Goal: Information Seeking & Learning: Learn about a topic

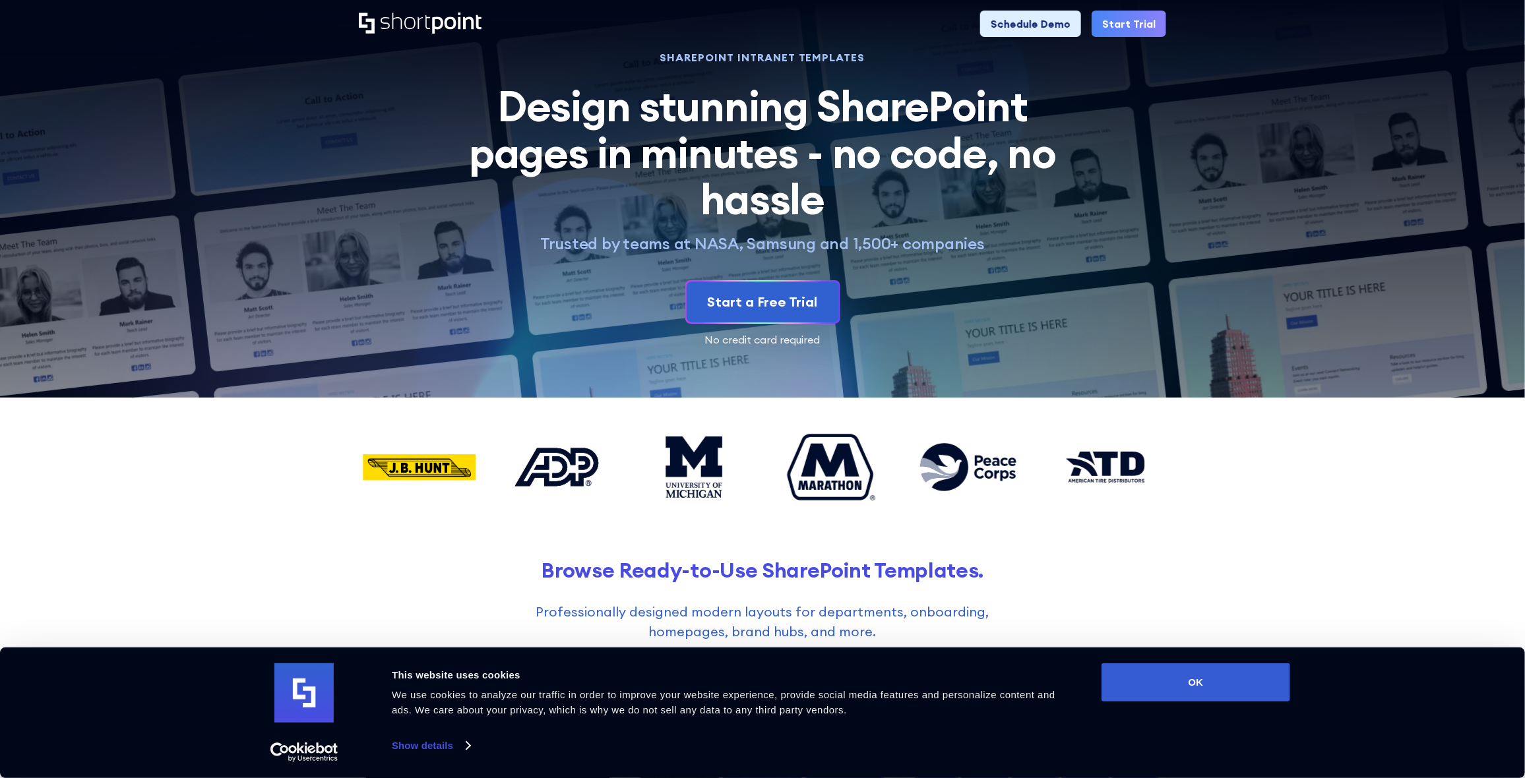
click at [861, 577] on h2 "Browse Ready-to-Use SharePoint Templates." at bounding box center [762, 570] width 807 height 24
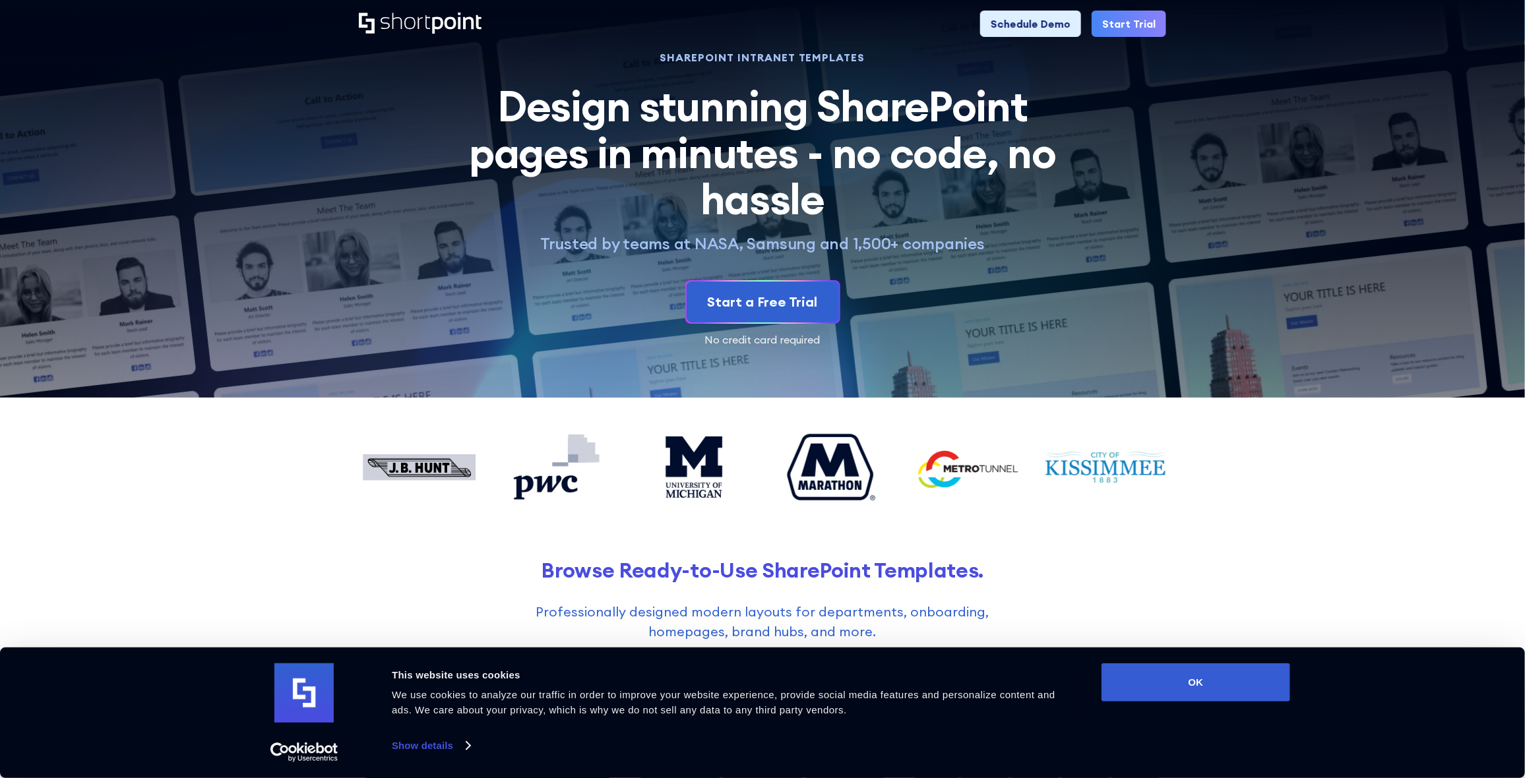
click at [809, 610] on p "Professionally designed modern layouts for departments, onboarding, homepages, …" at bounding box center [763, 622] width 518 height 40
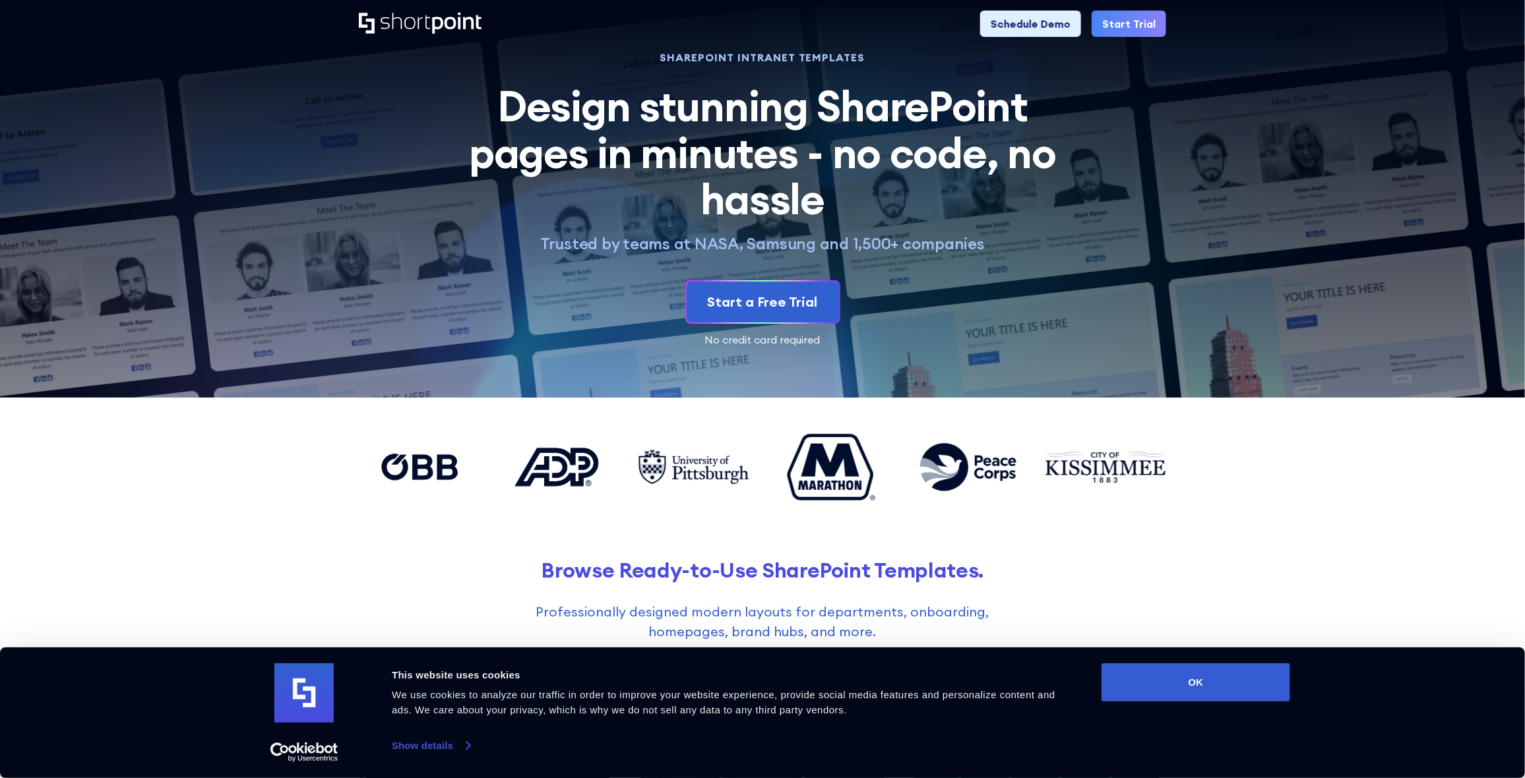
click at [464, 749] on link "Show details" at bounding box center [431, 746] width 78 height 20
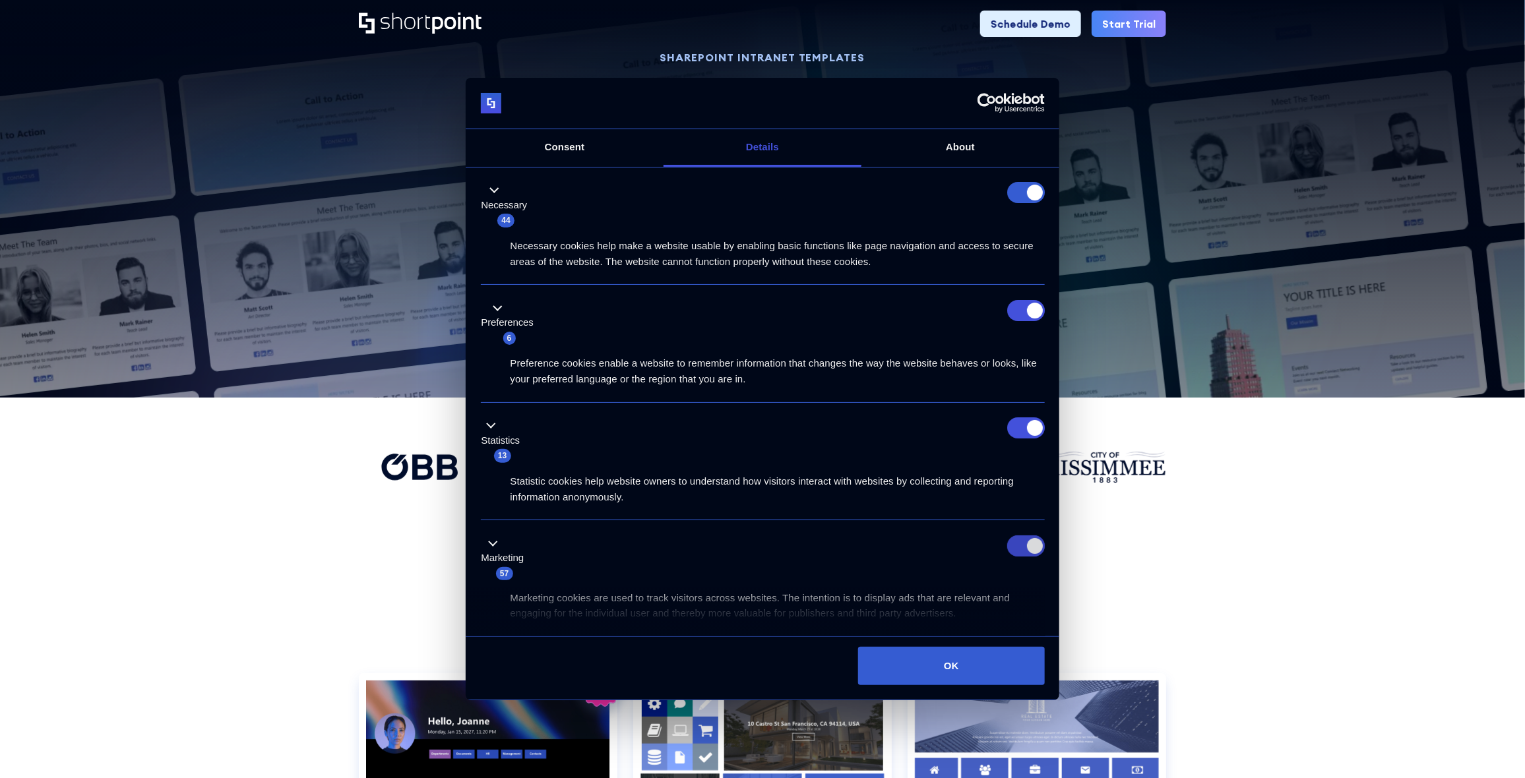
click at [1023, 544] on input "Marketing" at bounding box center [1026, 546] width 38 height 21
checkbox input "false"
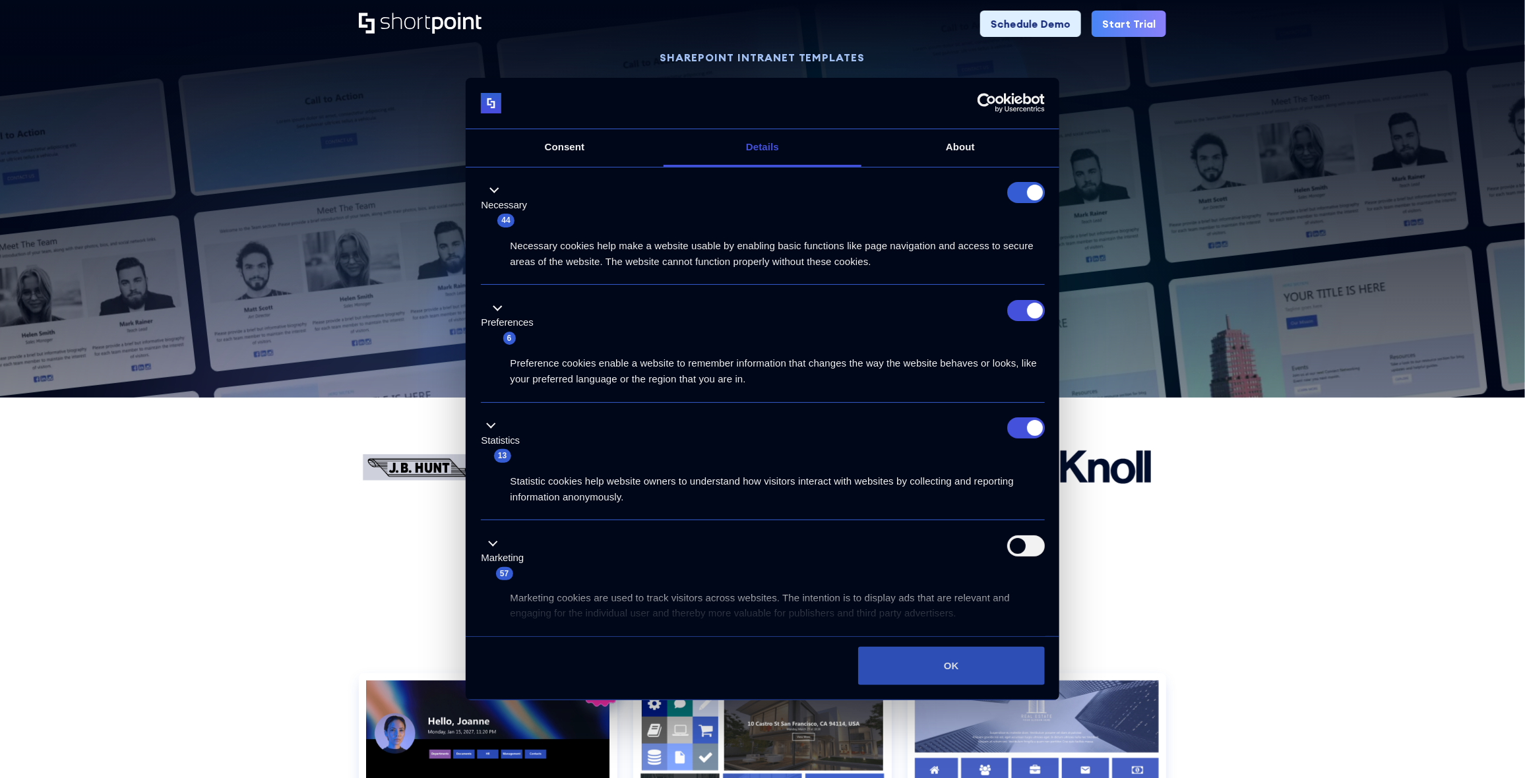
click at [960, 663] on button "OK" at bounding box center [951, 666] width 186 height 38
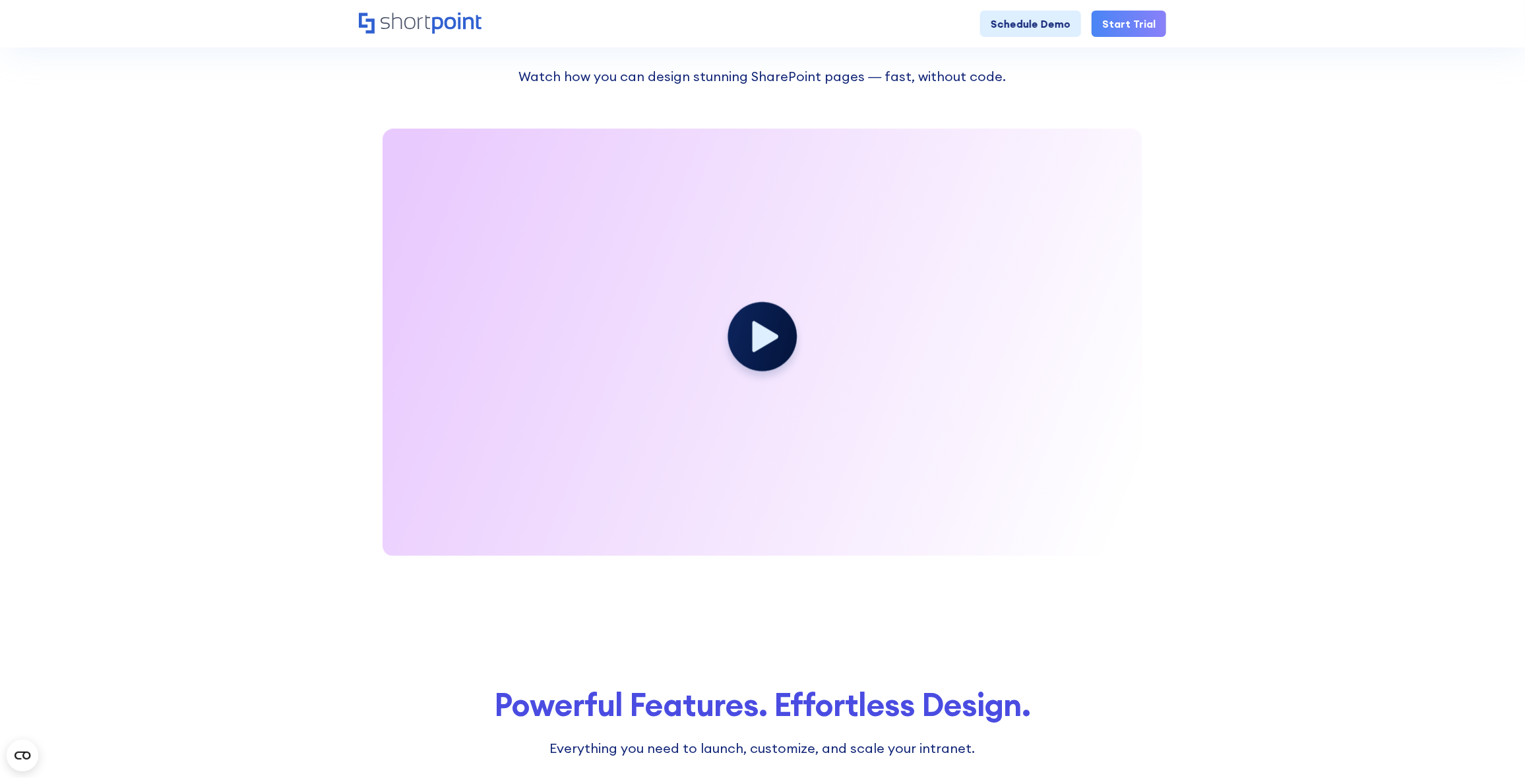
scroll to position [1869, 0]
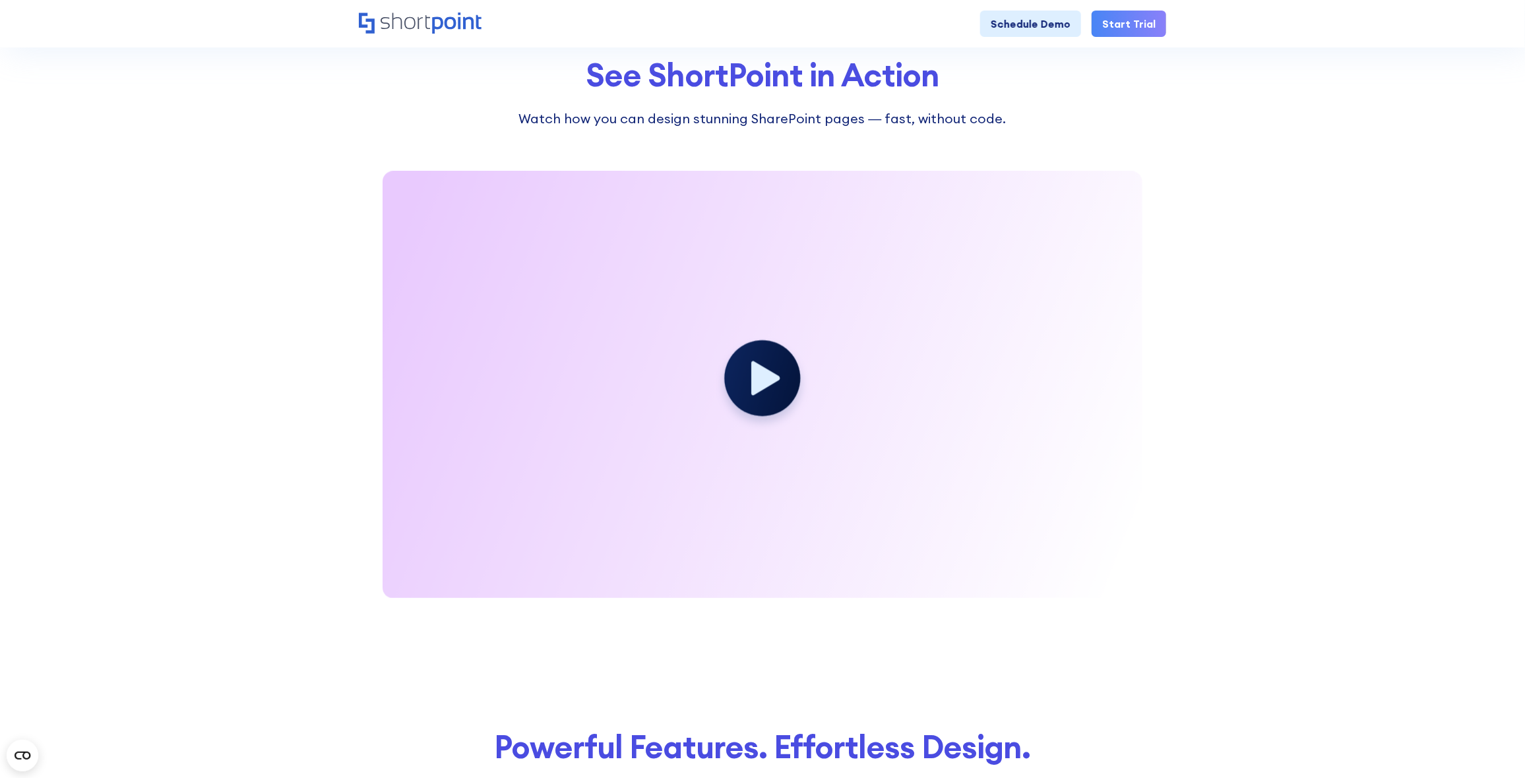
click at [764, 367] on icon at bounding box center [765, 378] width 28 height 34
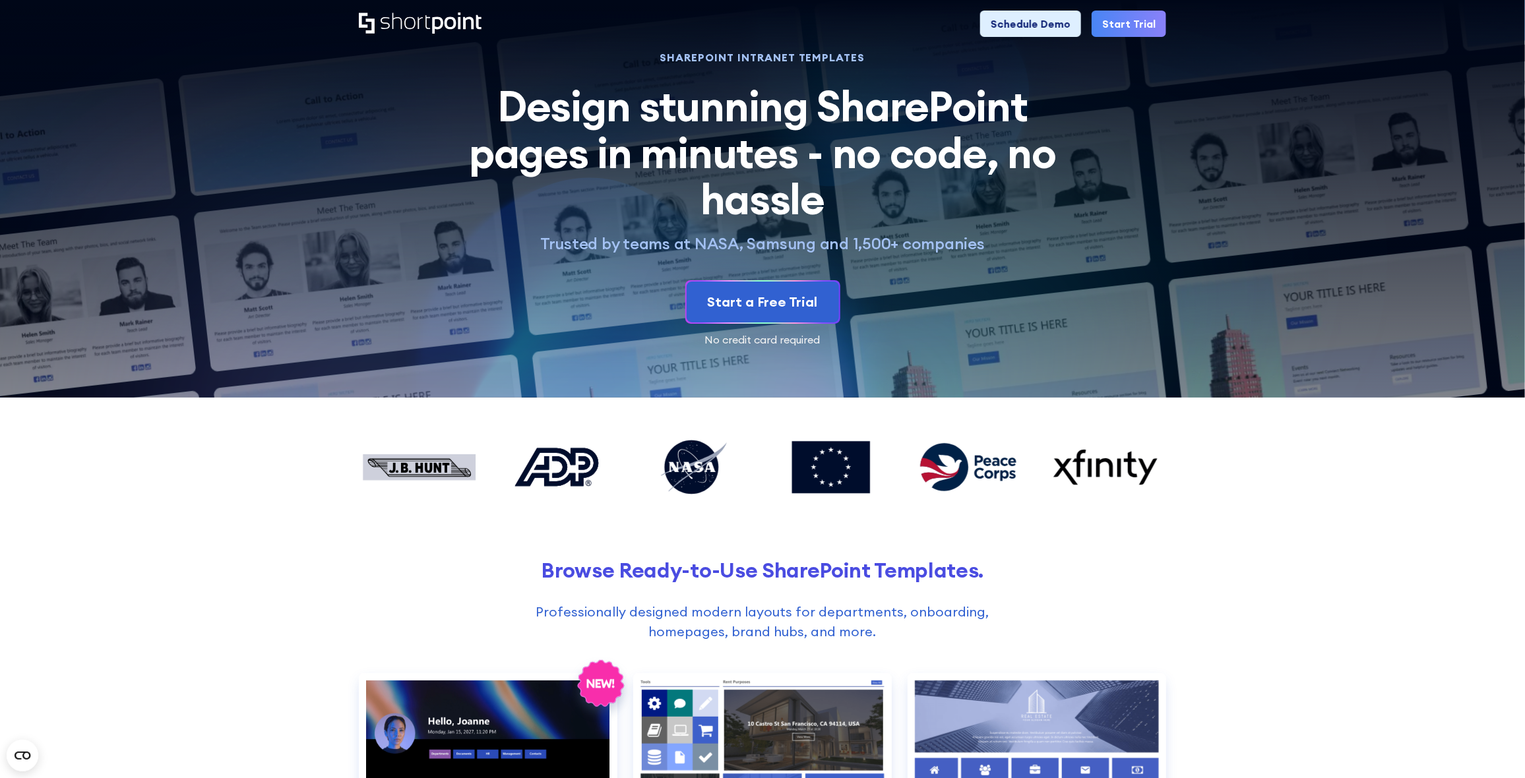
click at [424, 18] on icon "Home" at bounding box center [420, 23] width 123 height 21
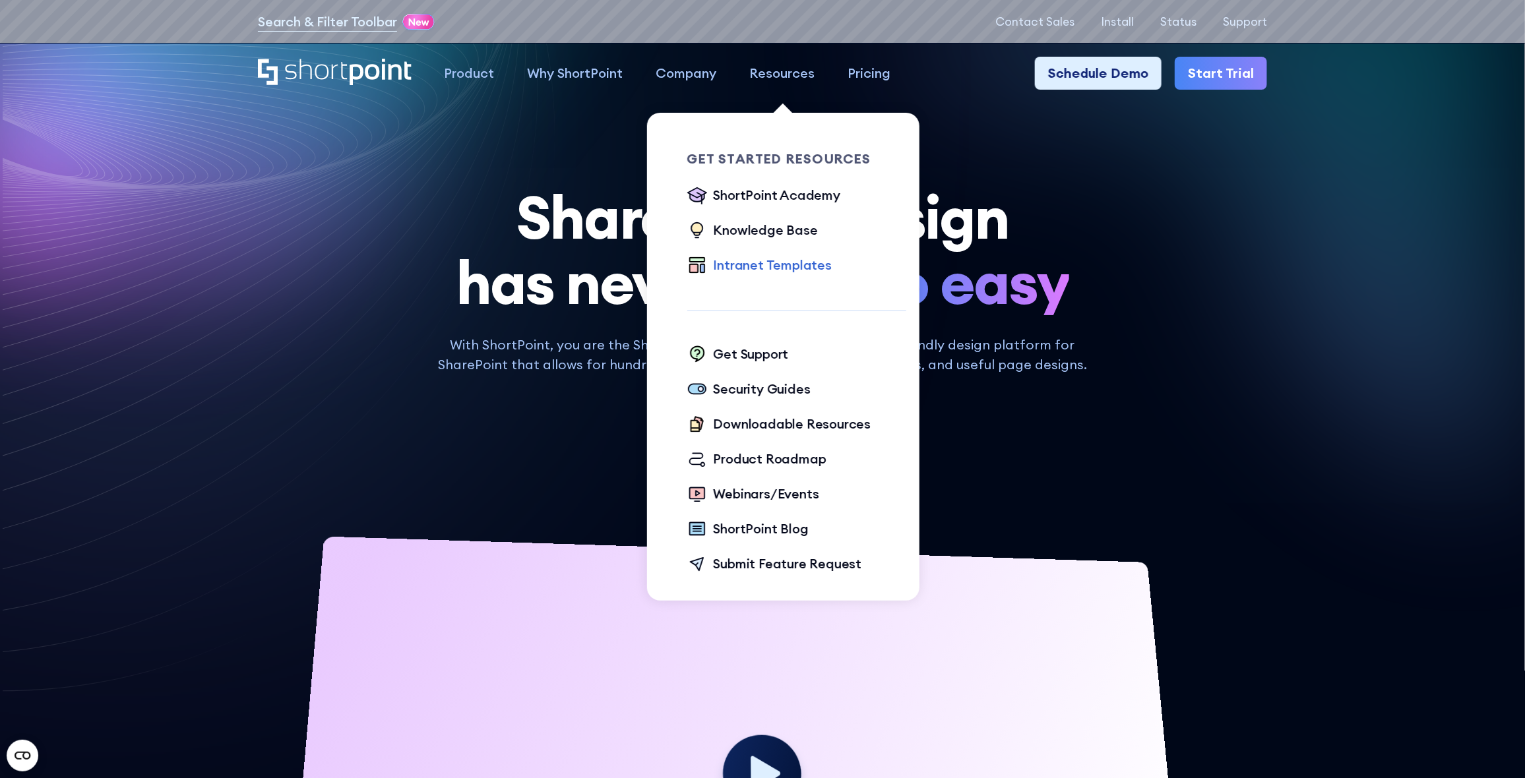
click at [770, 265] on div "Intranet Templates" at bounding box center [773, 265] width 118 height 20
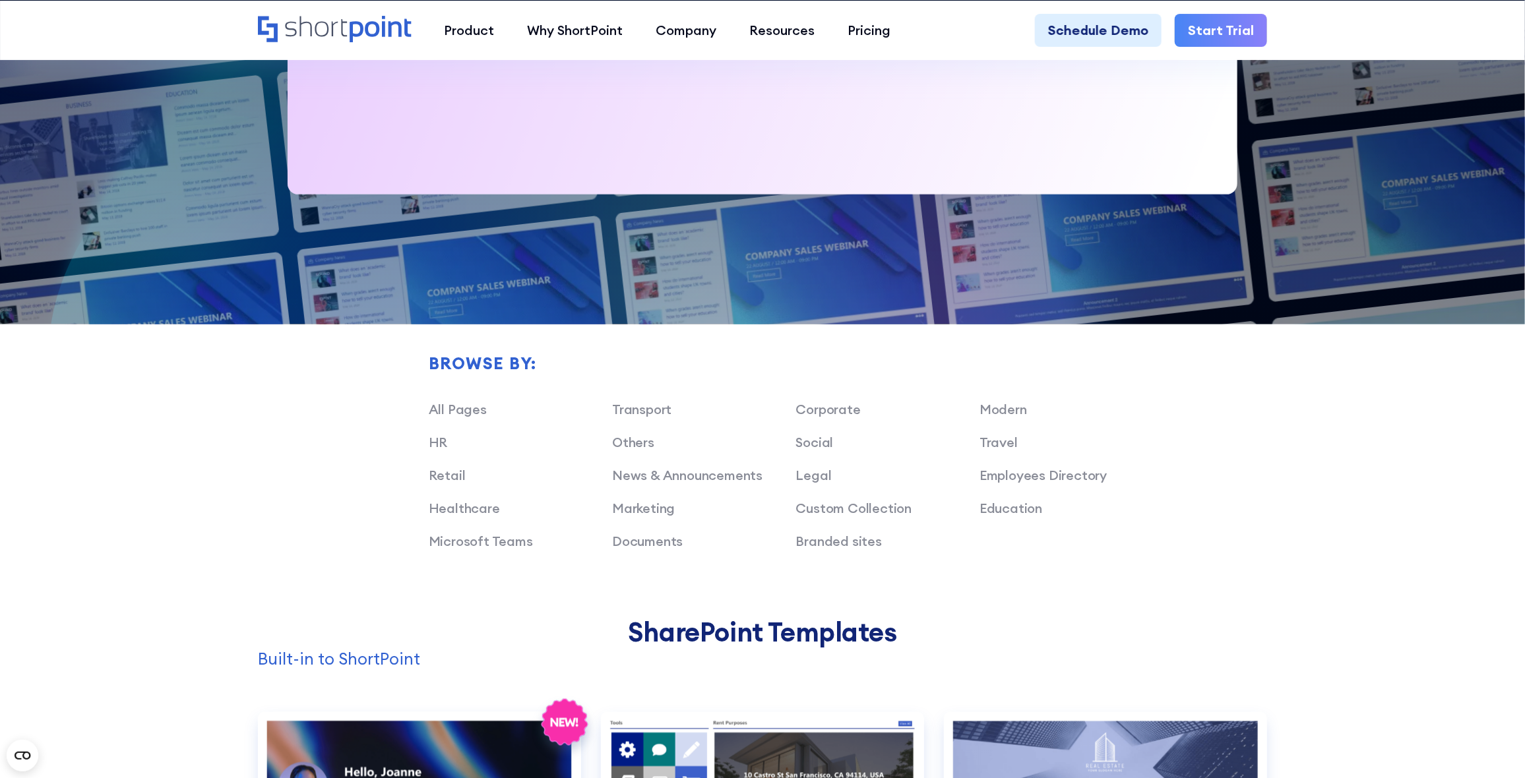
scroll to position [989, 0]
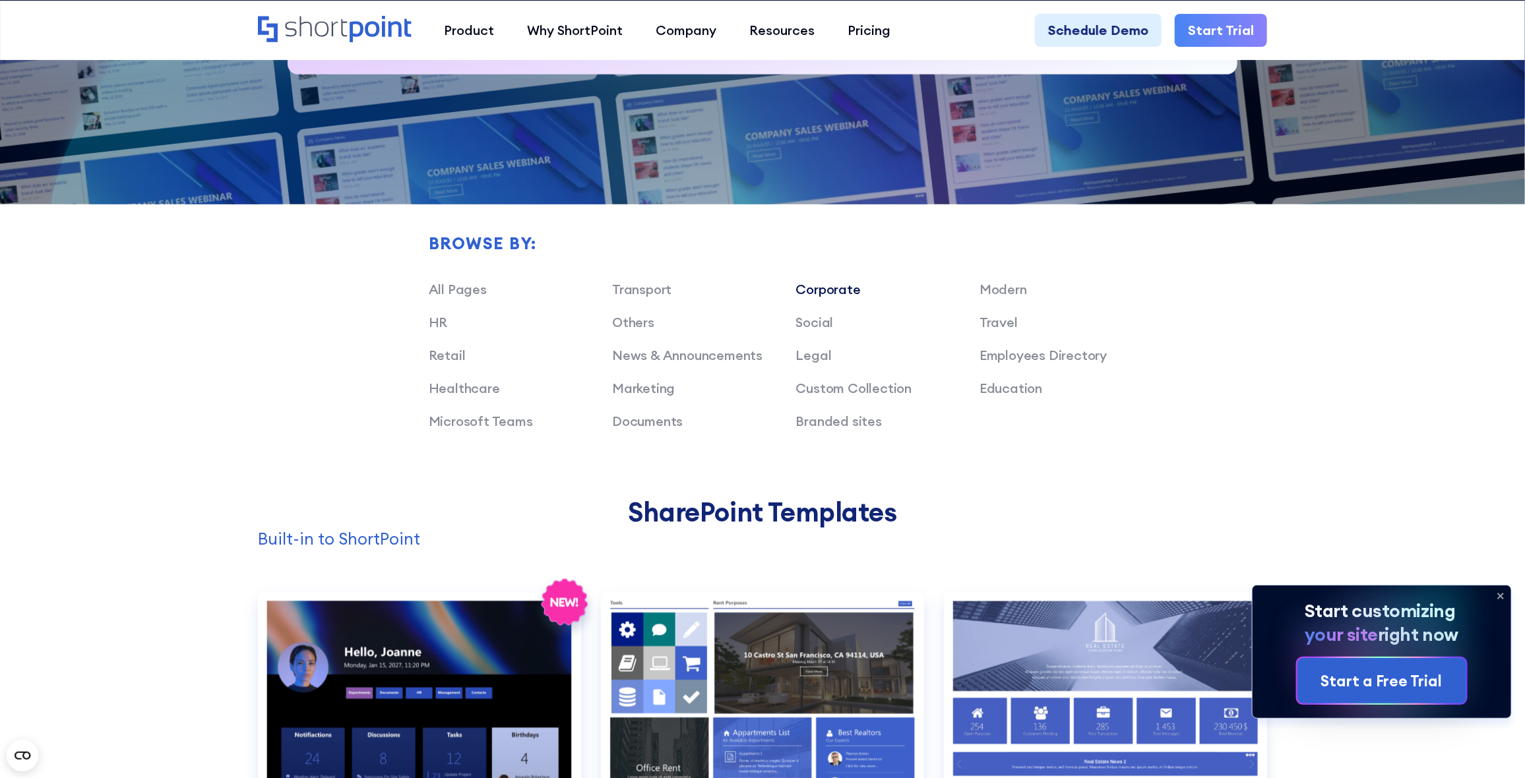
click at [822, 288] on link "Corporate" at bounding box center [828, 289] width 65 height 16
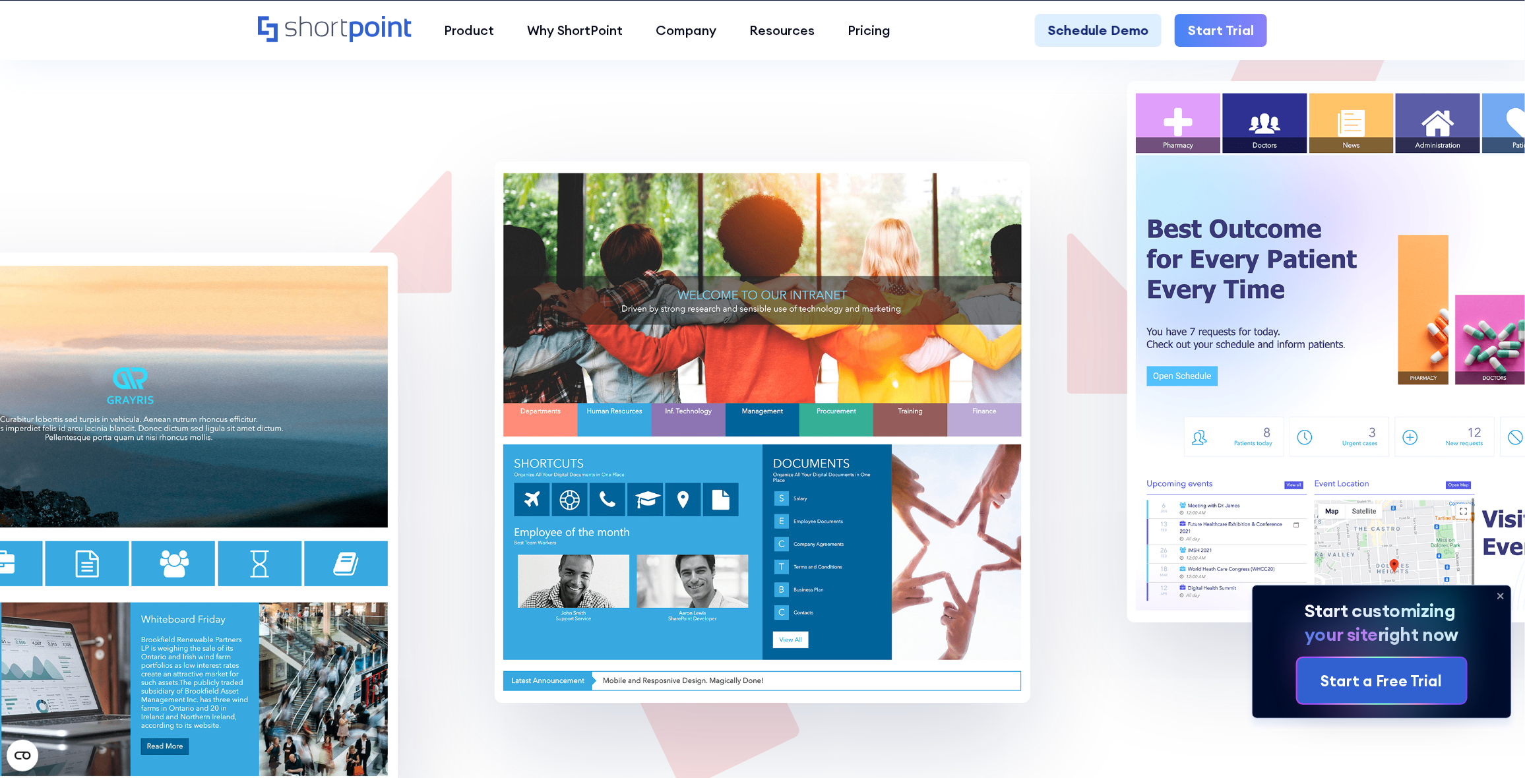
scroll to position [2693, 0]
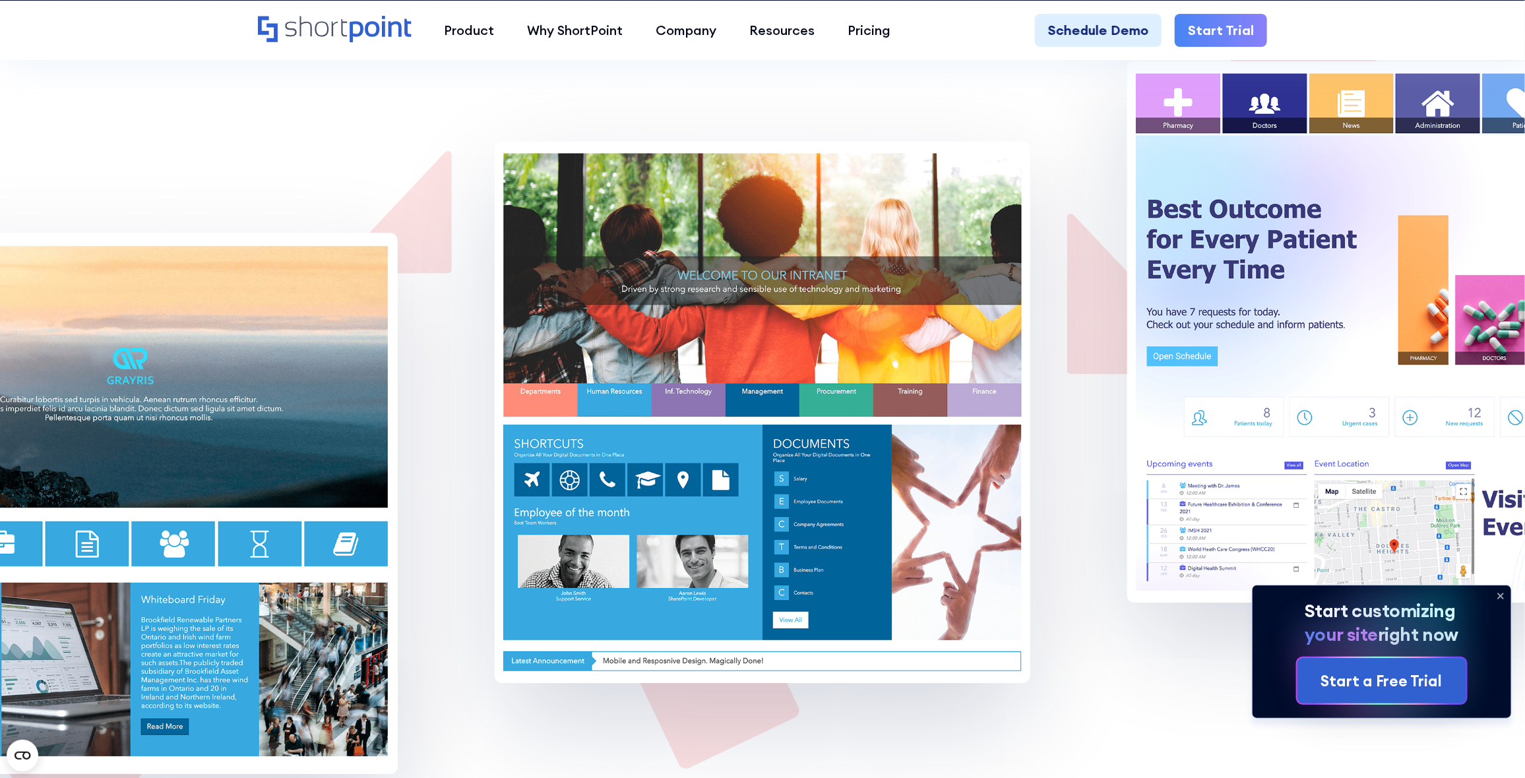
click at [1499, 592] on icon at bounding box center [1500, 596] width 21 height 21
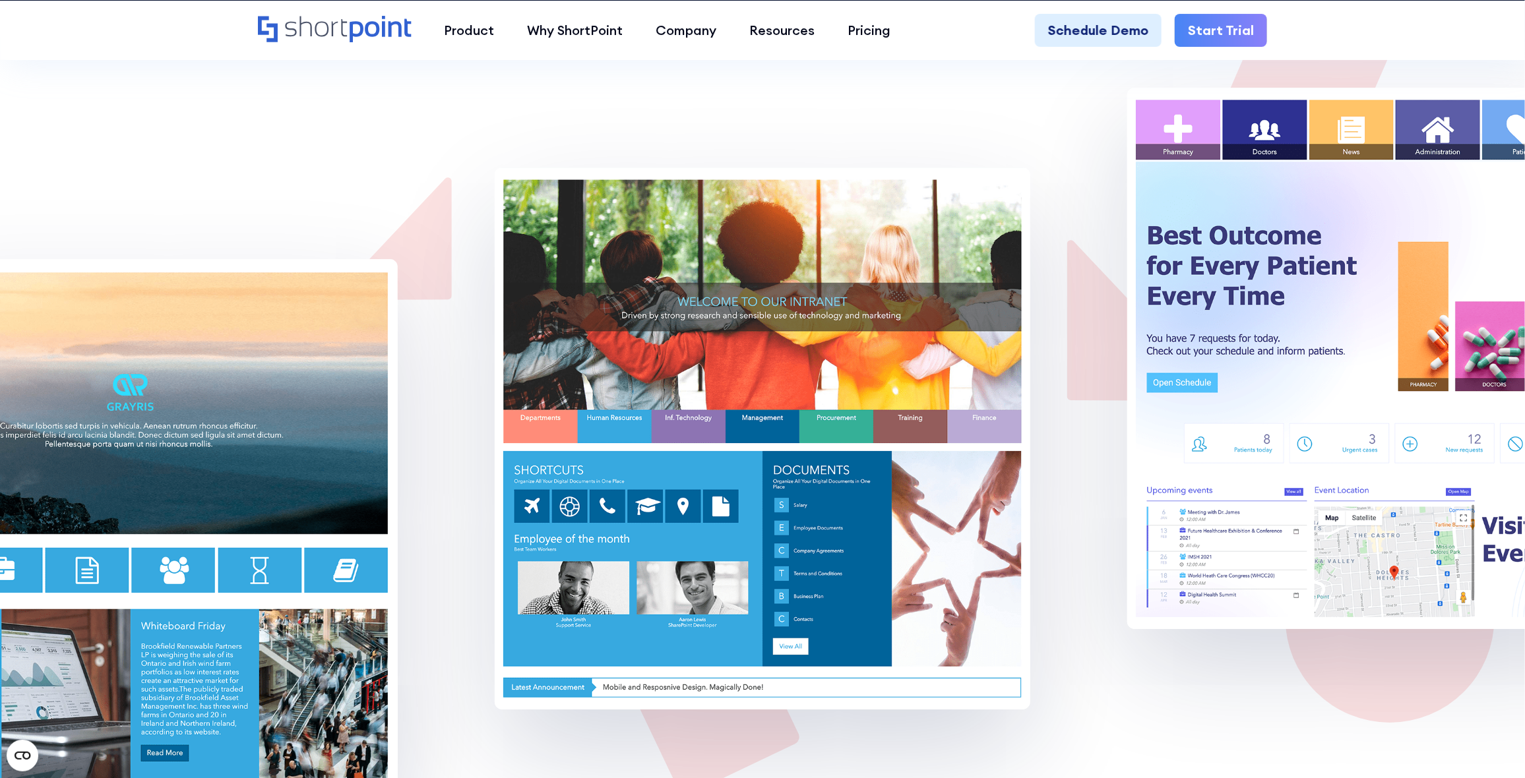
scroll to position [2638, 0]
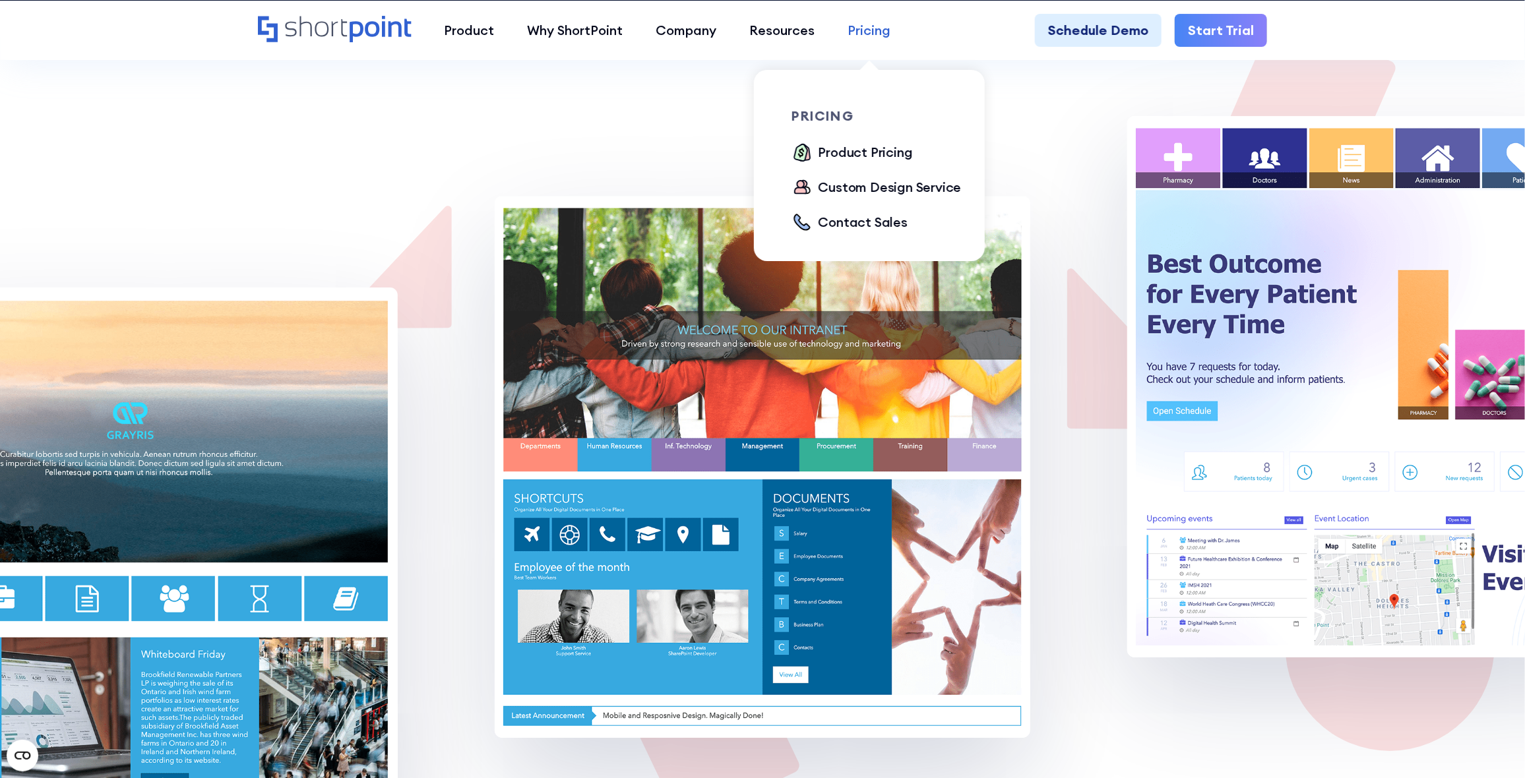
click at [866, 24] on div "Pricing" at bounding box center [869, 30] width 43 height 20
click at [851, 152] on div "Product Pricing" at bounding box center [866, 152] width 94 height 20
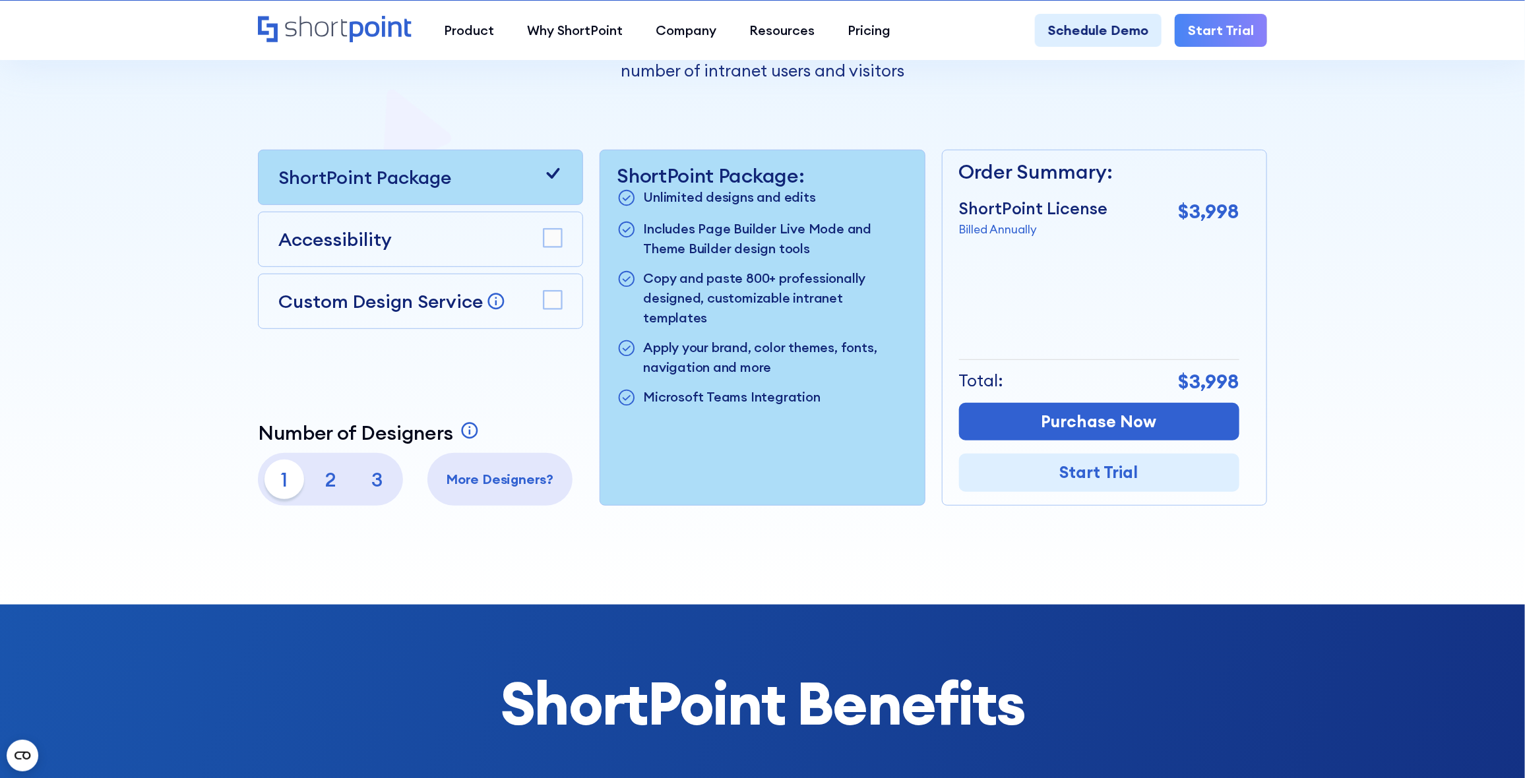
scroll to position [385, 0]
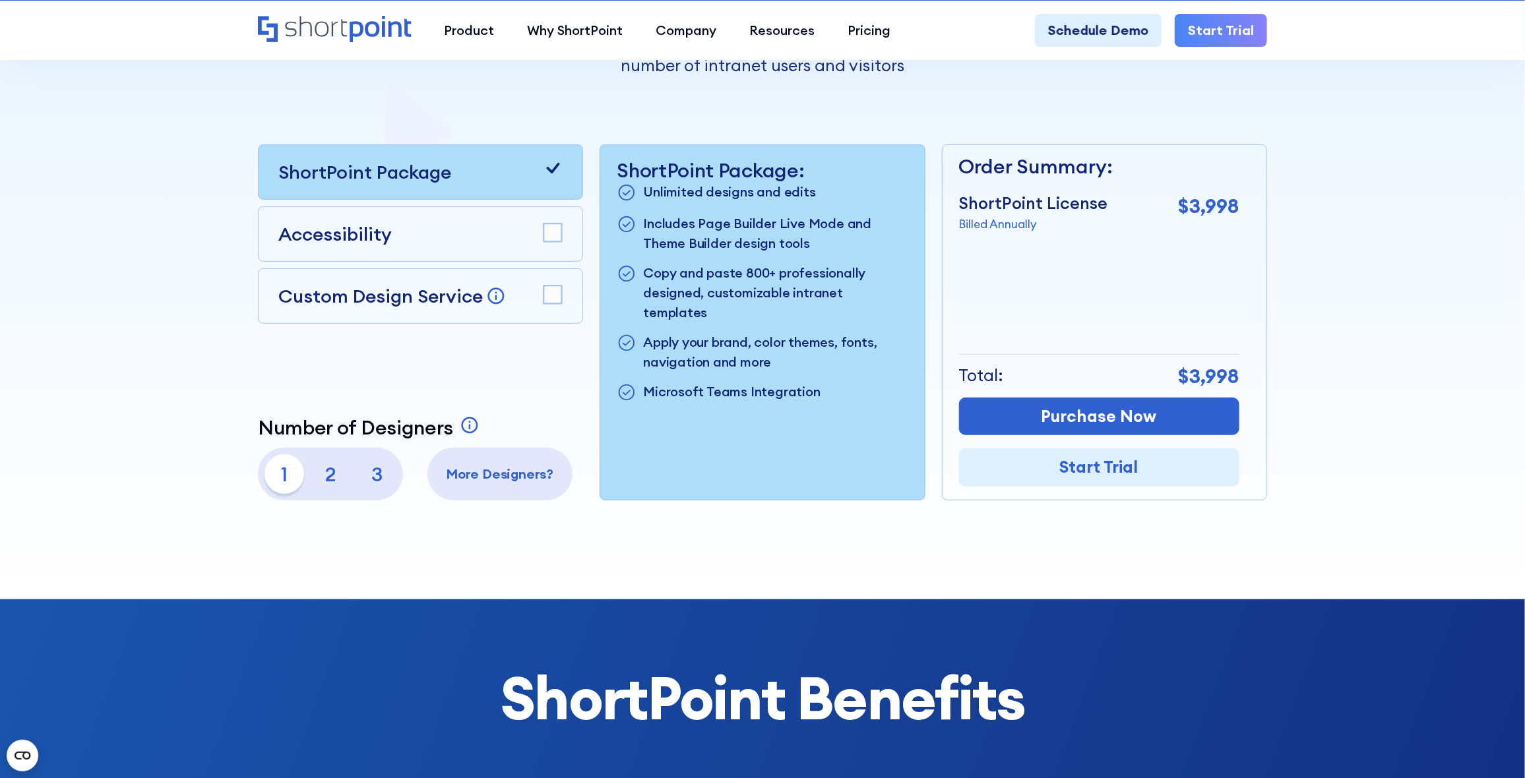
click at [334, 473] on p "2" at bounding box center [331, 474] width 40 height 40
click at [284, 472] on p "1" at bounding box center [284, 474] width 40 height 40
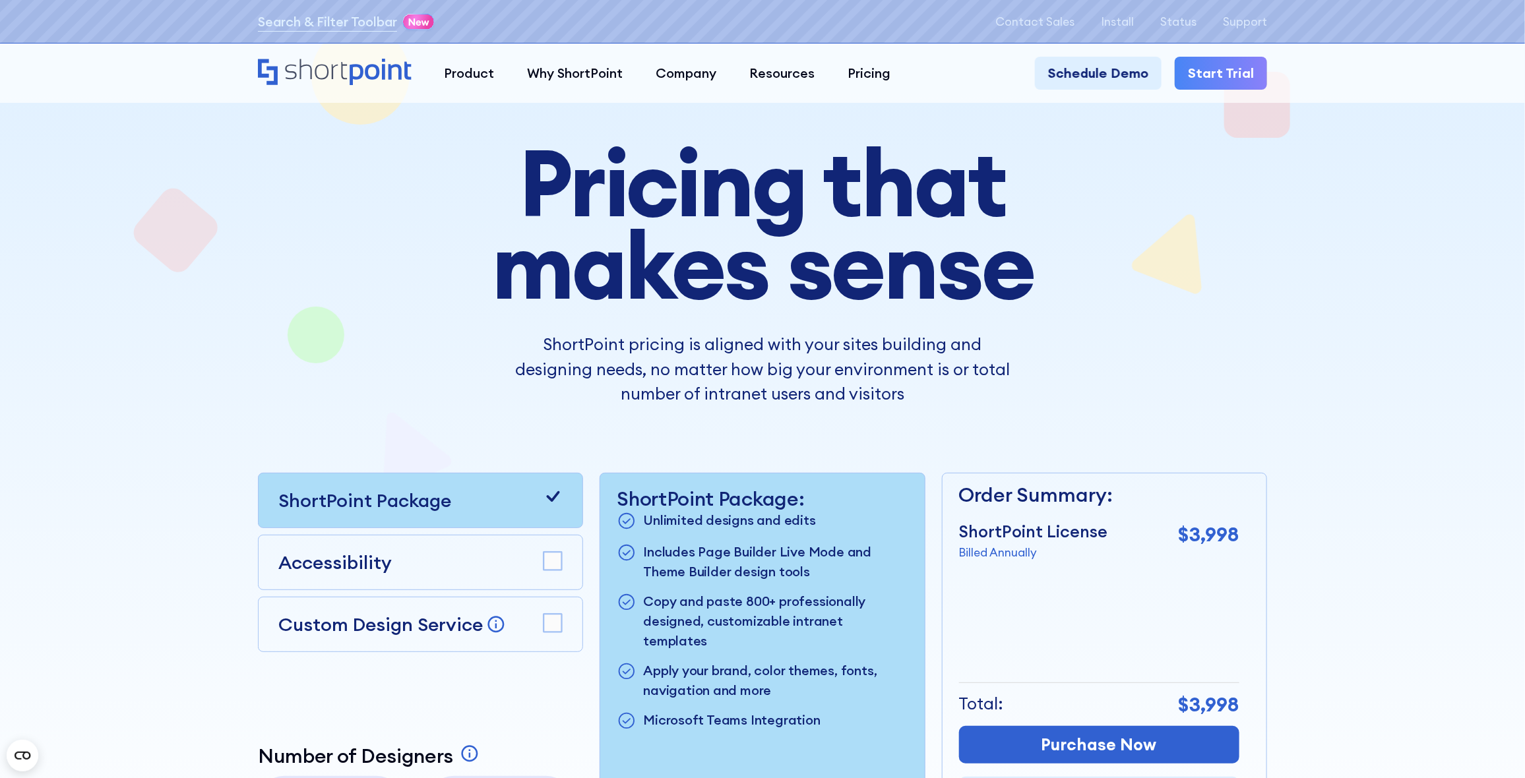
scroll to position [0, 0]
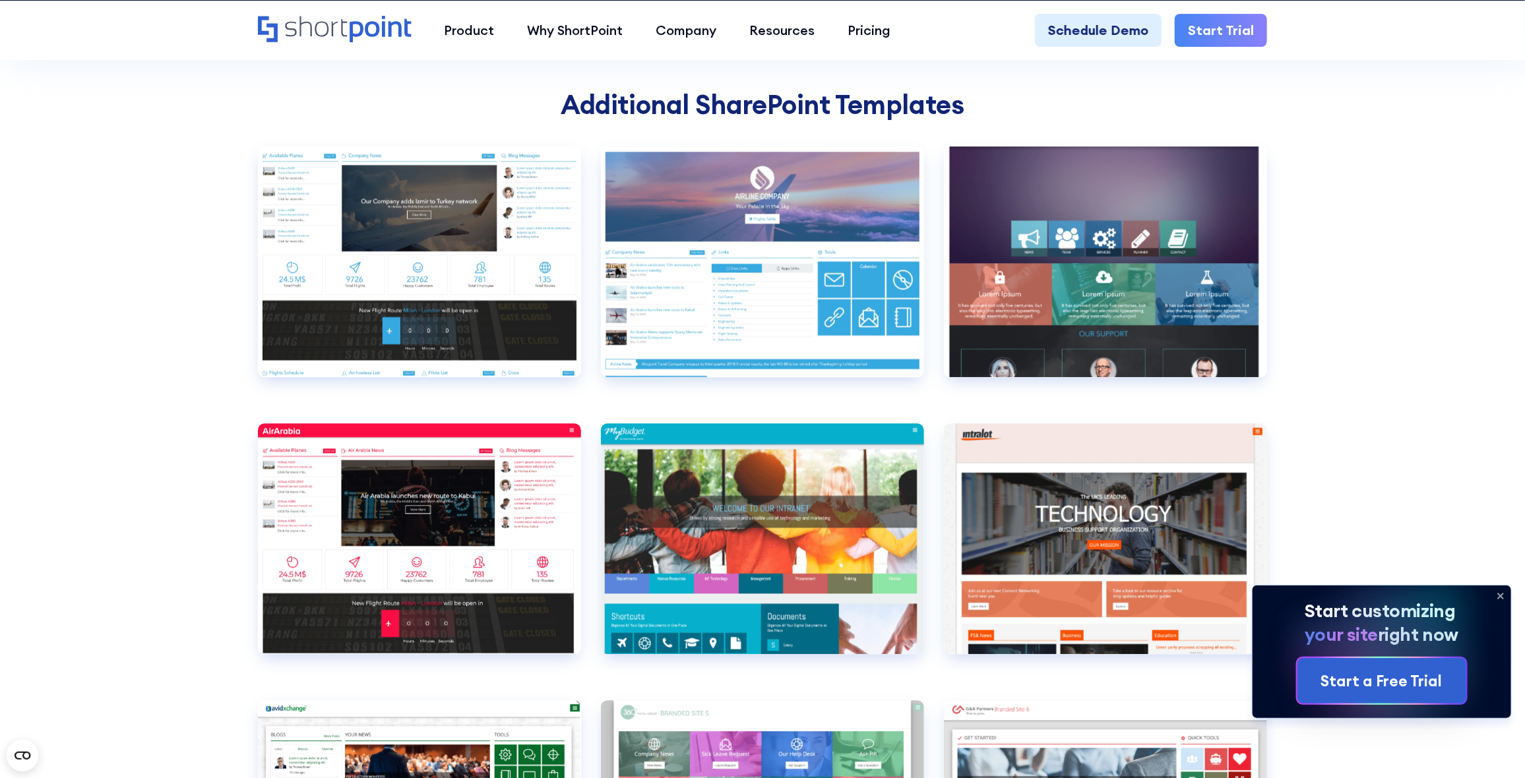
scroll to position [4891, 0]
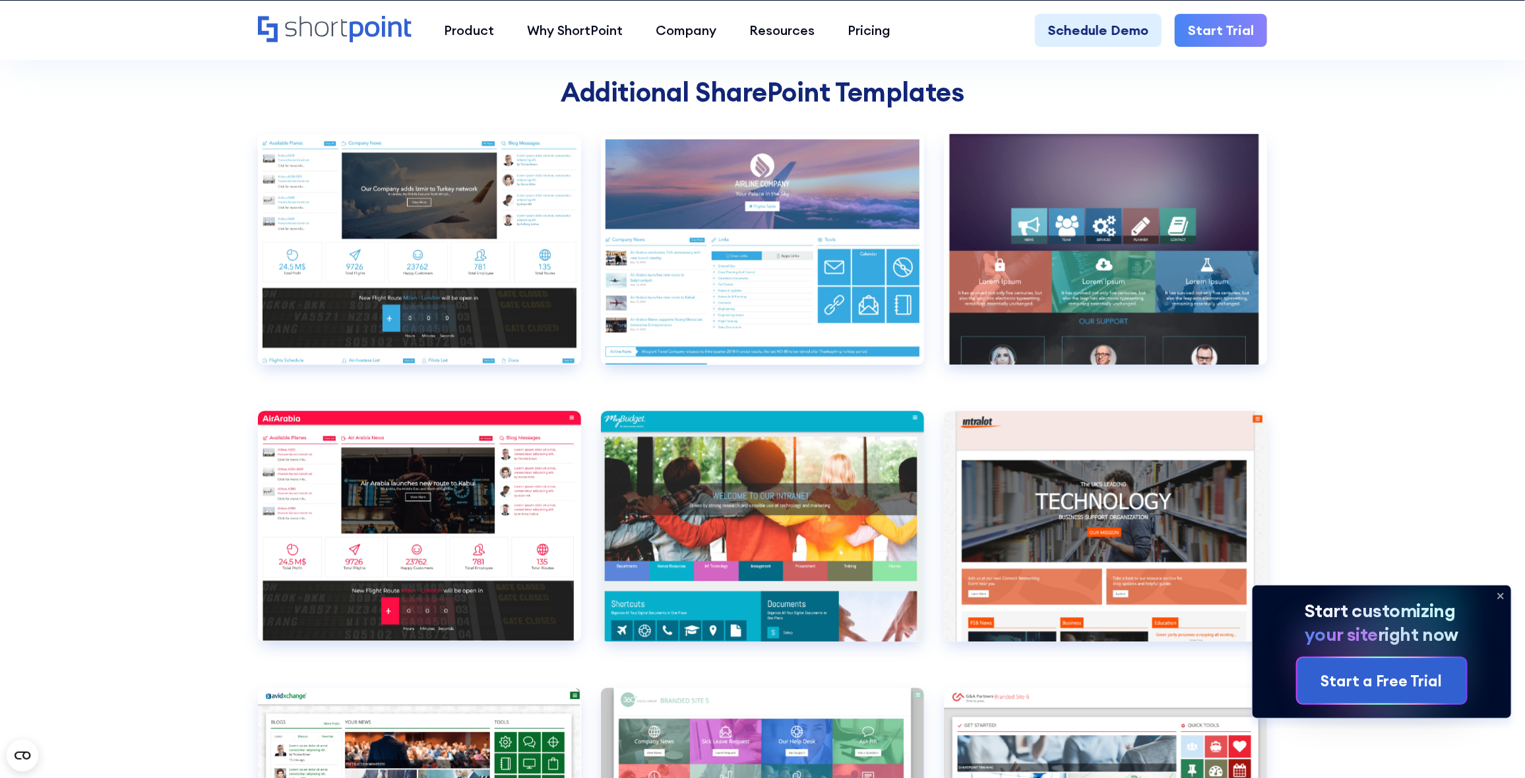
click at [1502, 598] on icon at bounding box center [1500, 596] width 5 height 5
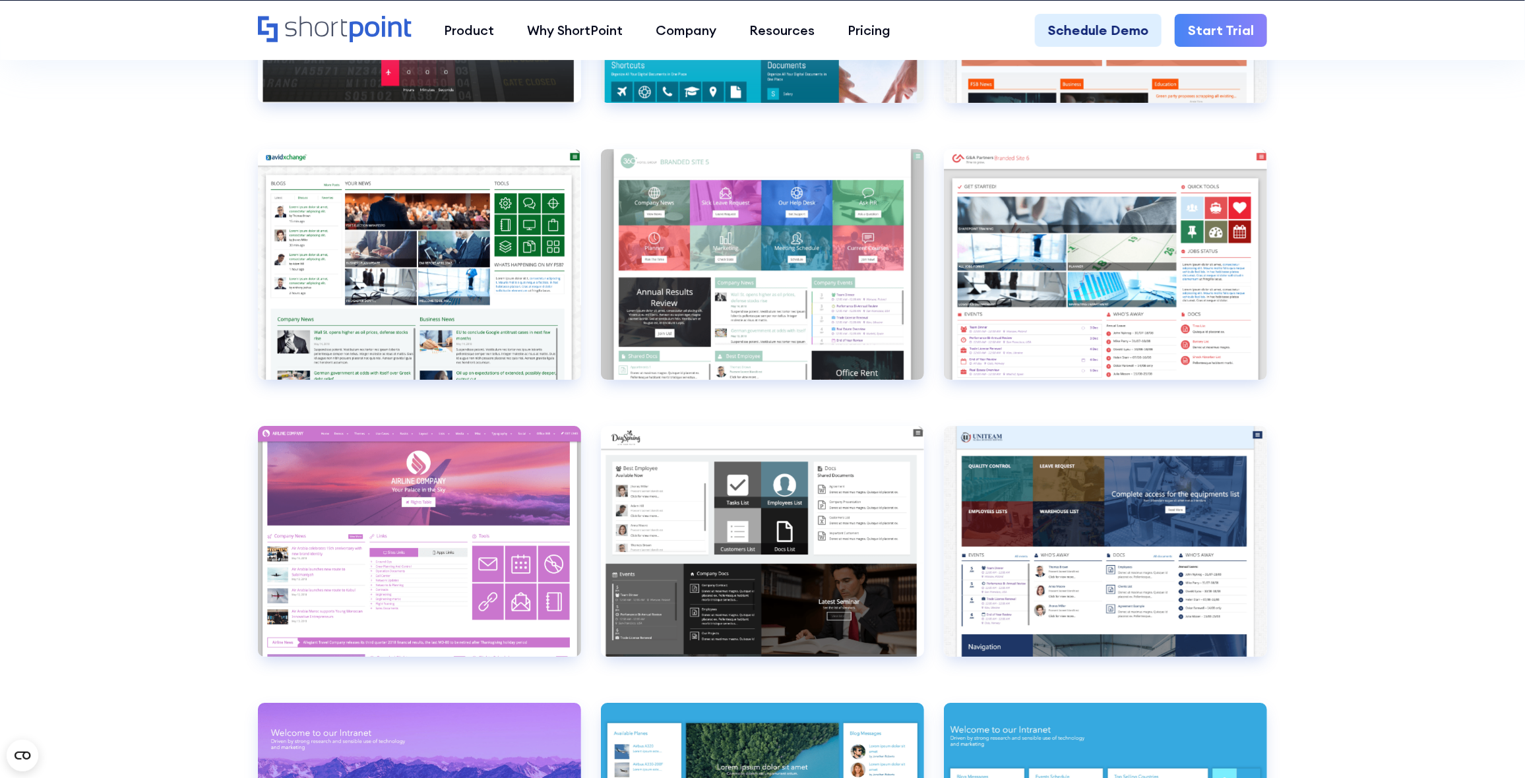
scroll to position [5441, 0]
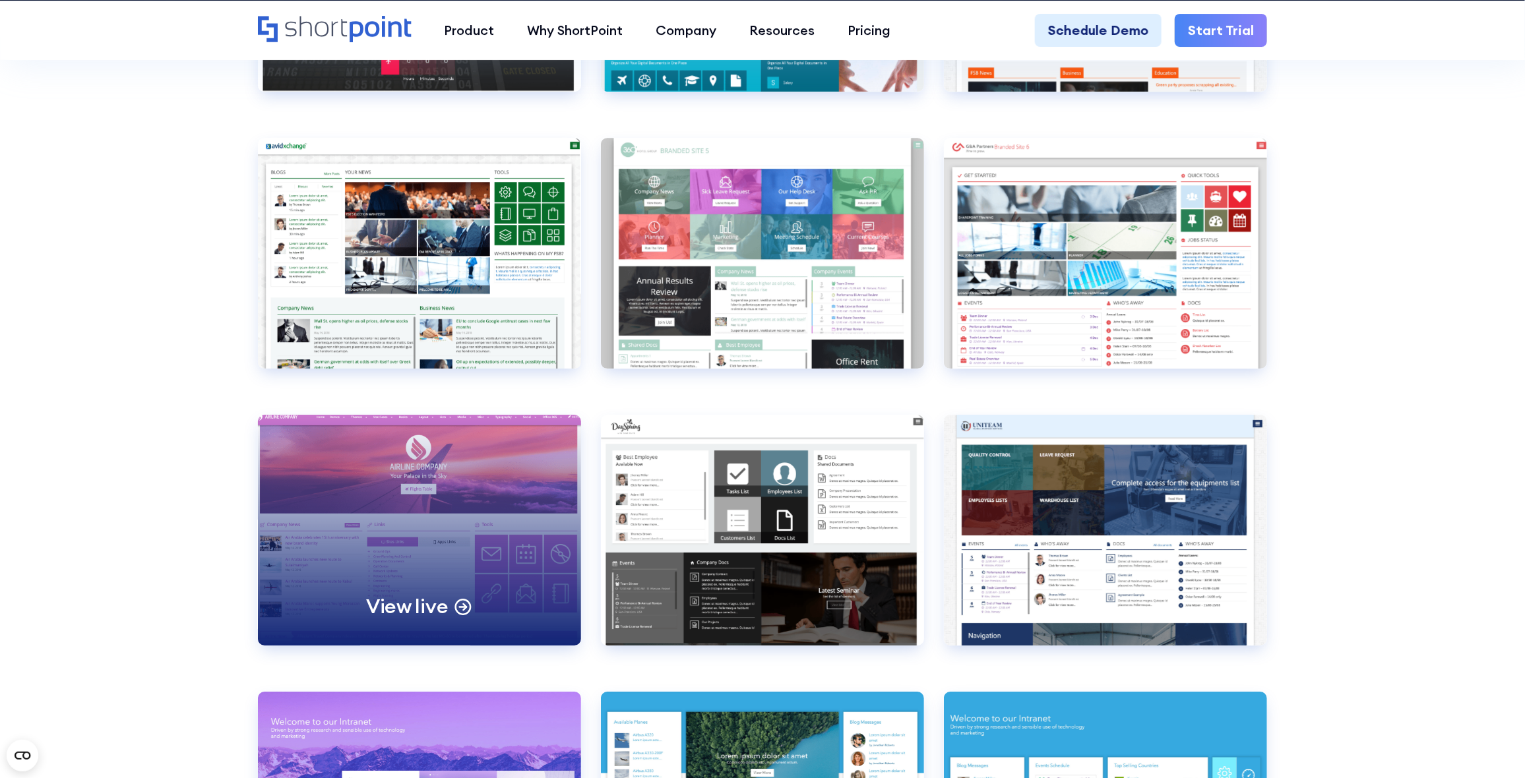
click at [426, 524] on div "View live" at bounding box center [419, 530] width 323 height 231
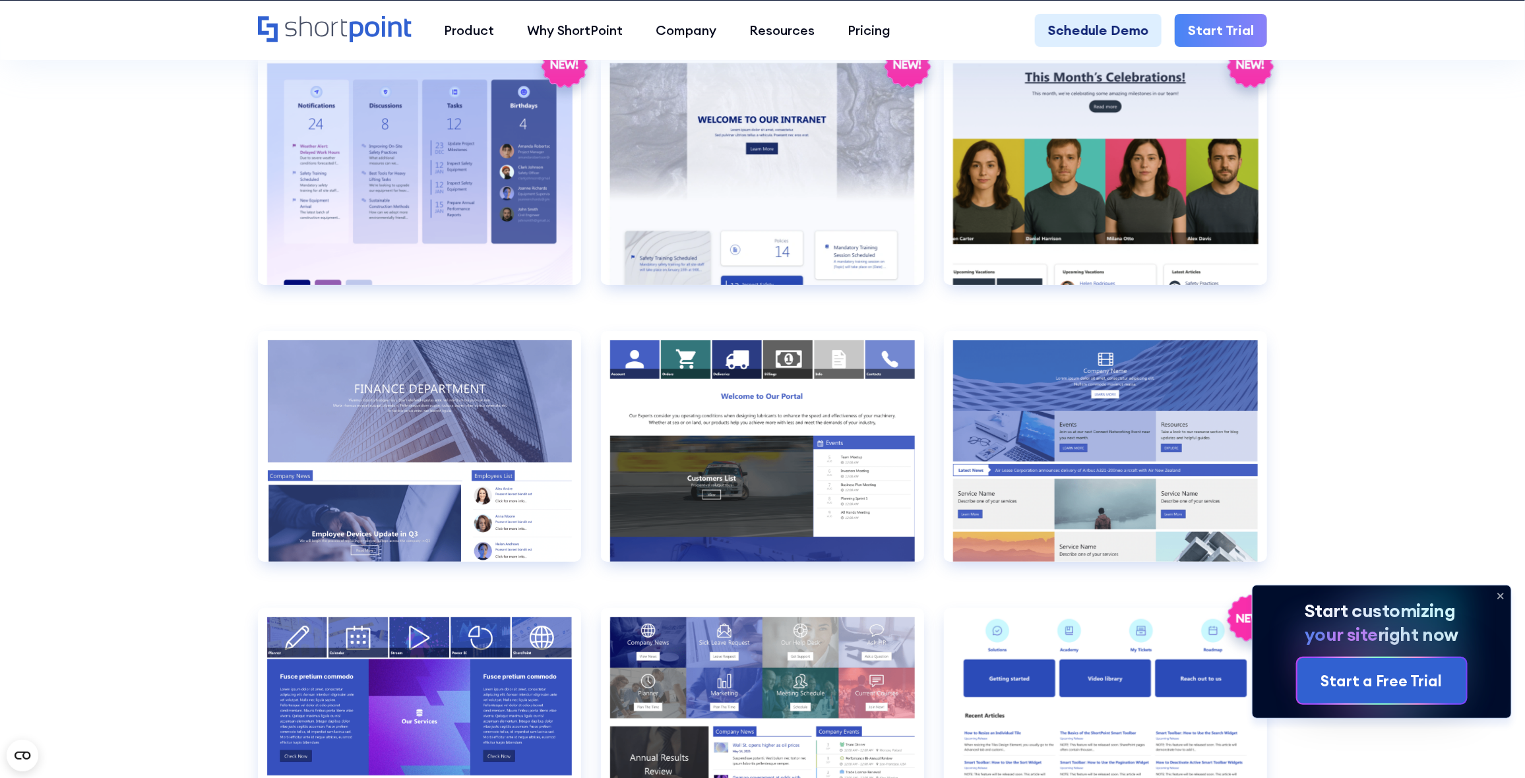
scroll to position [3242, 0]
